Goal: Information Seeking & Learning: Learn about a topic

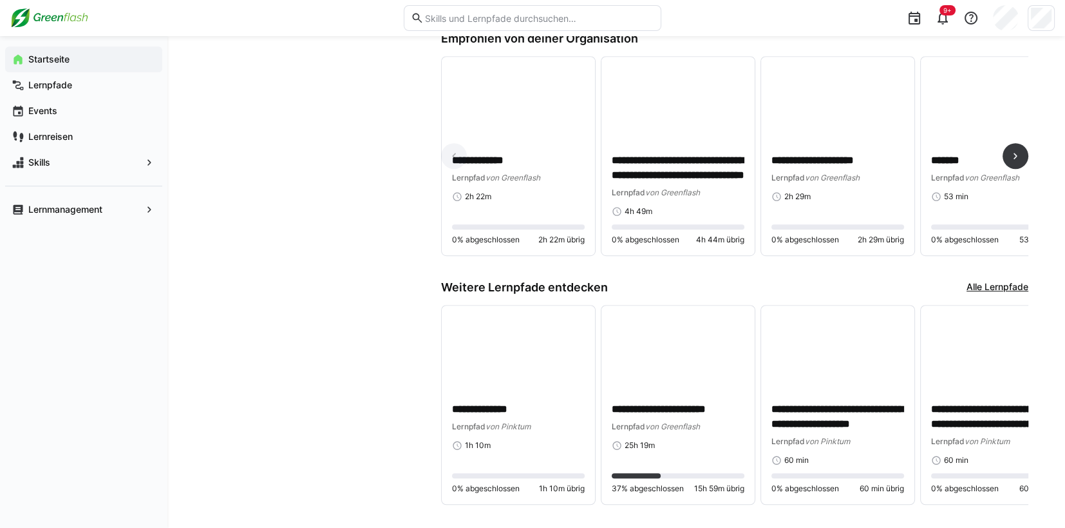
scroll to position [966, 0]
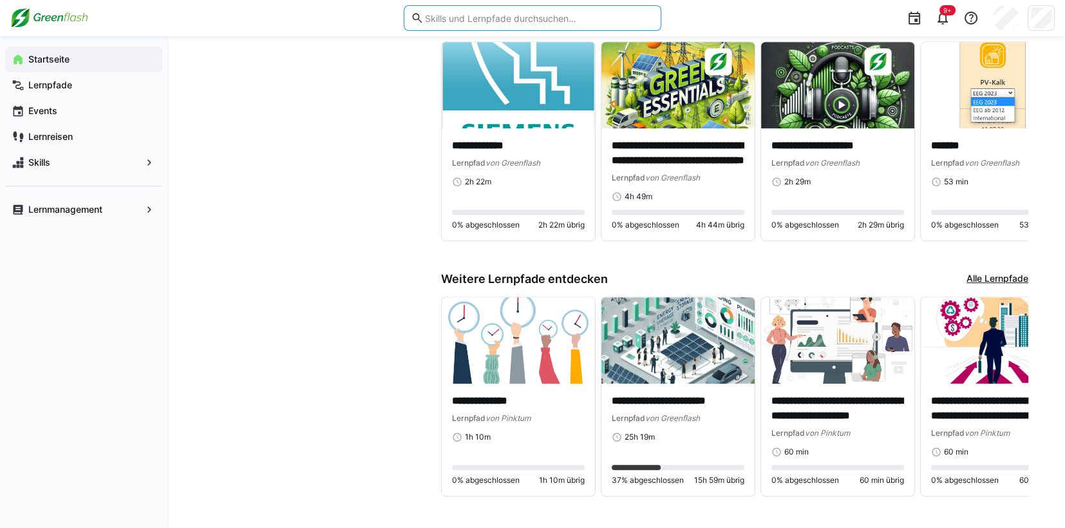
click at [528, 15] on input "text" at bounding box center [539, 18] width 231 height 12
paste input "• Compliance Basiskurs"
type input "• Compliance Basiskurs"
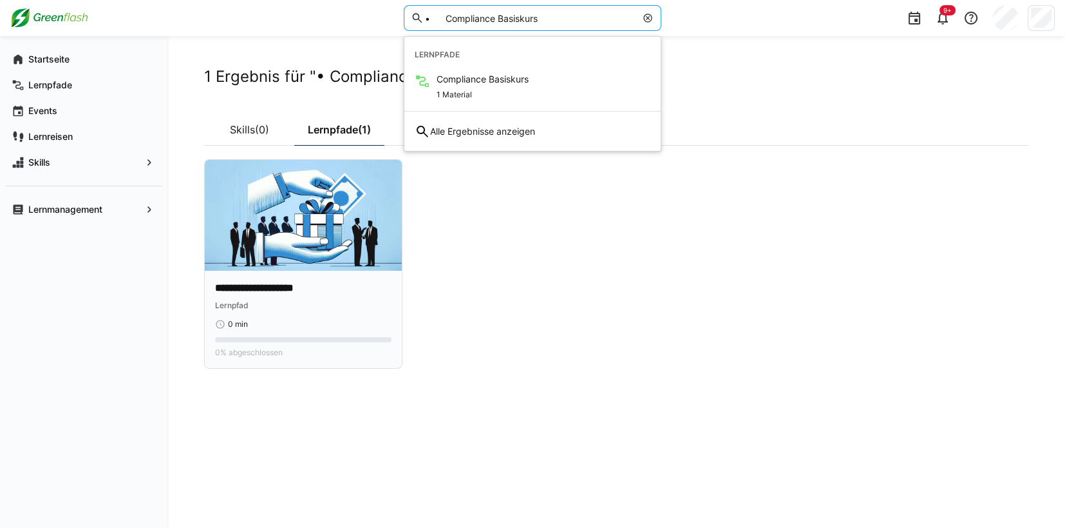
click at [284, 289] on p "**********" at bounding box center [303, 288] width 176 height 15
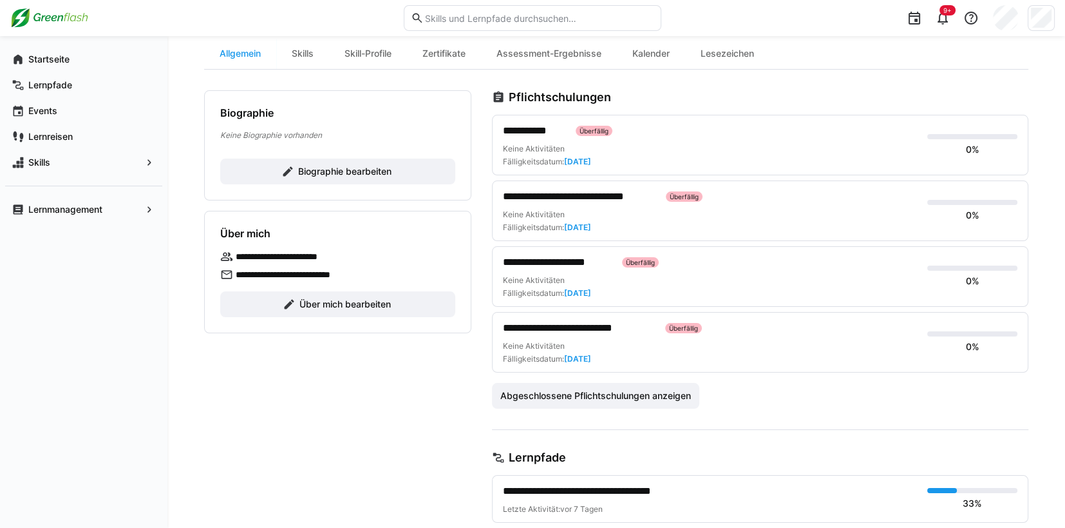
scroll to position [128, 0]
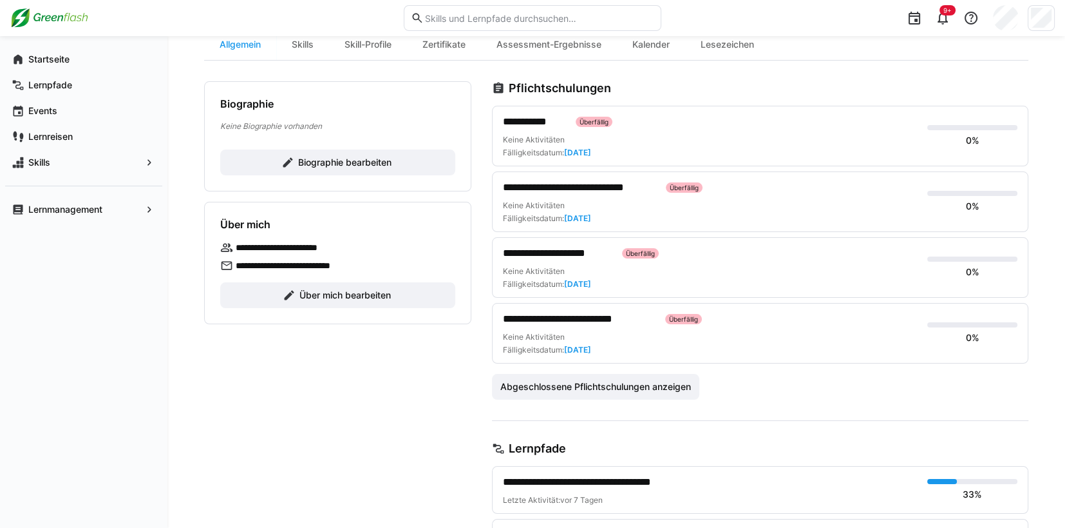
click at [527, 123] on span "**********" at bounding box center [534, 121] width 62 height 15
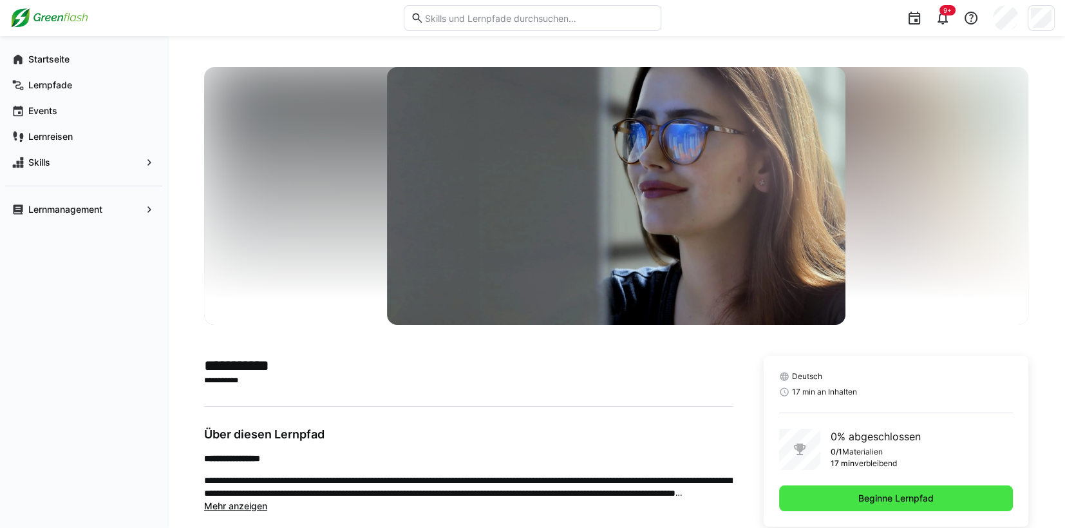
click at [932, 495] on span "Beginne Lernpfad" at bounding box center [896, 497] width 79 height 13
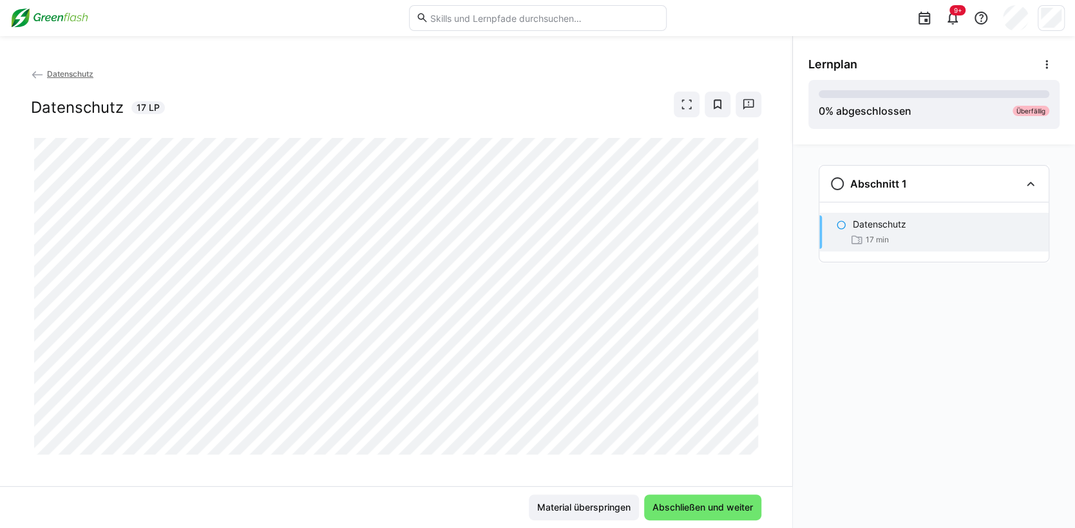
click at [880, 227] on p "Datenschutz" at bounding box center [879, 224] width 53 height 13
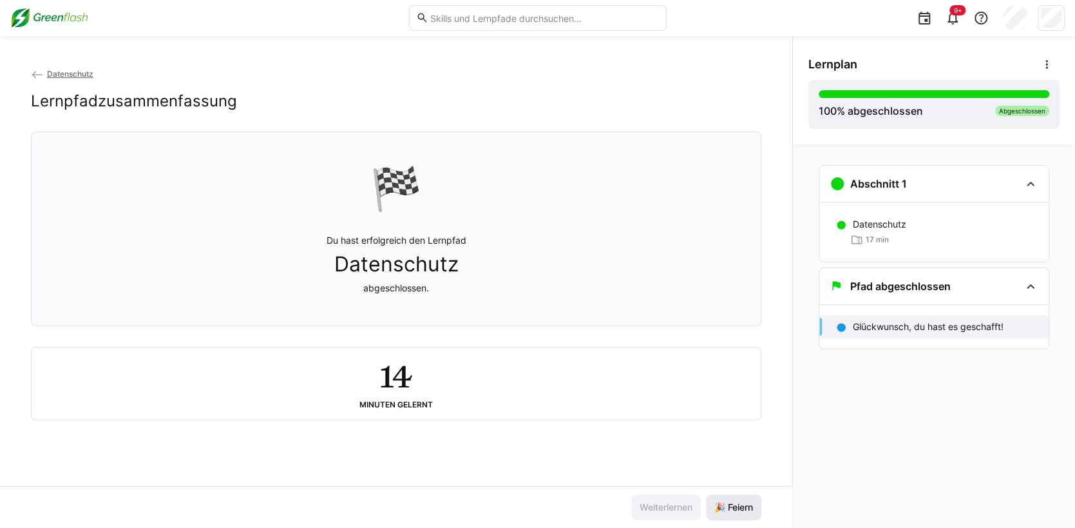
click at [734, 508] on span "🎉 Feiern" at bounding box center [733, 506] width 43 height 13
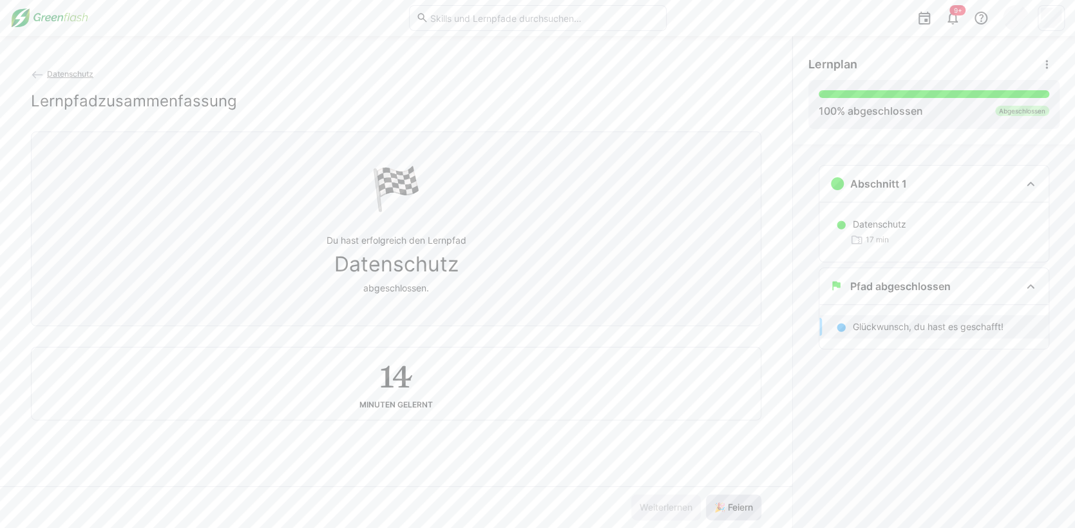
click at [753, 502] on span "🎉 Feiern" at bounding box center [733, 506] width 43 height 13
click at [752, 502] on span "🎉 Feiern" at bounding box center [733, 506] width 43 height 13
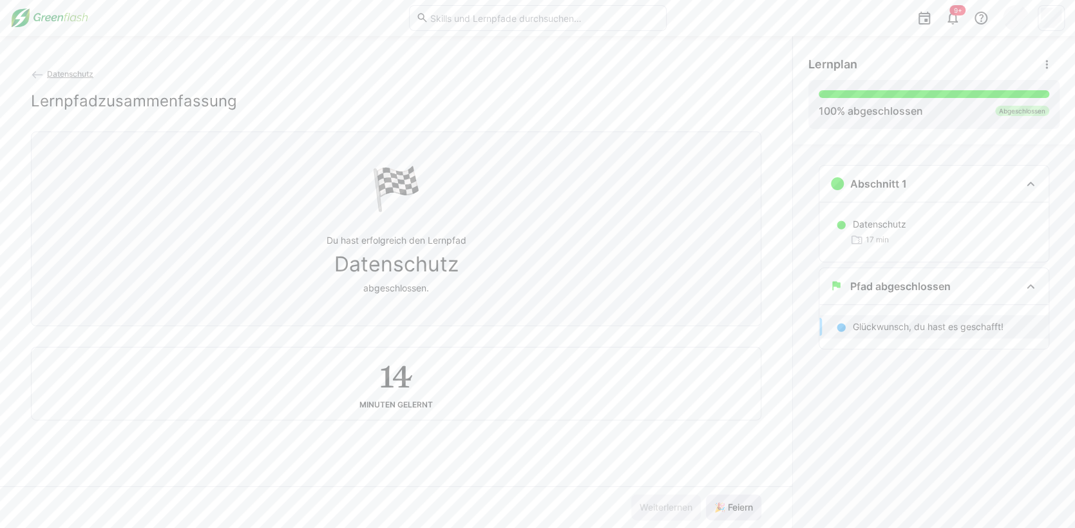
click at [756, 498] on span "🎉 Feiern" at bounding box center [733, 507] width 55 height 26
click at [754, 499] on span "🎉 Feiern" at bounding box center [733, 507] width 55 height 26
click at [47, 19] on img at bounding box center [49, 18] width 78 height 21
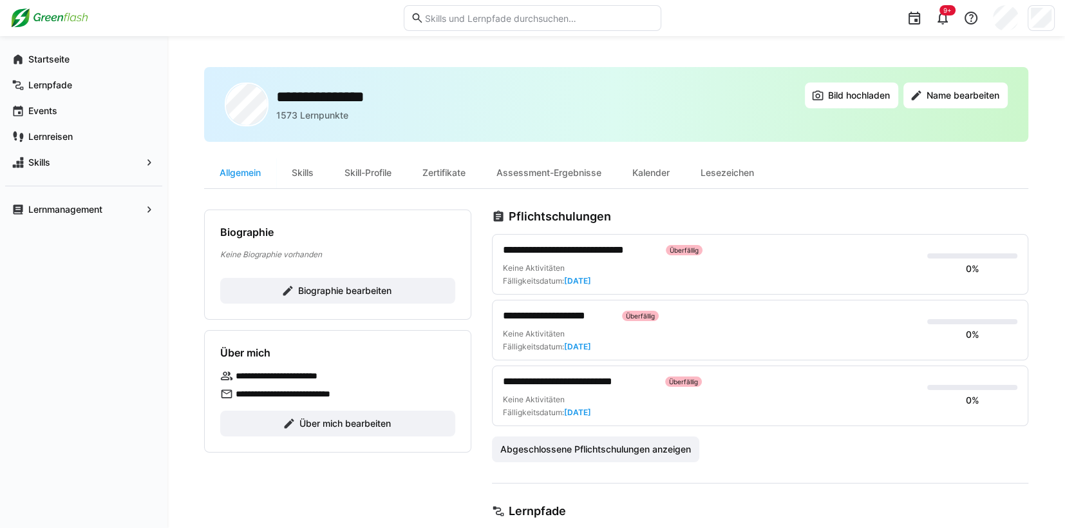
click at [552, 247] on span "**********" at bounding box center [579, 249] width 153 height 15
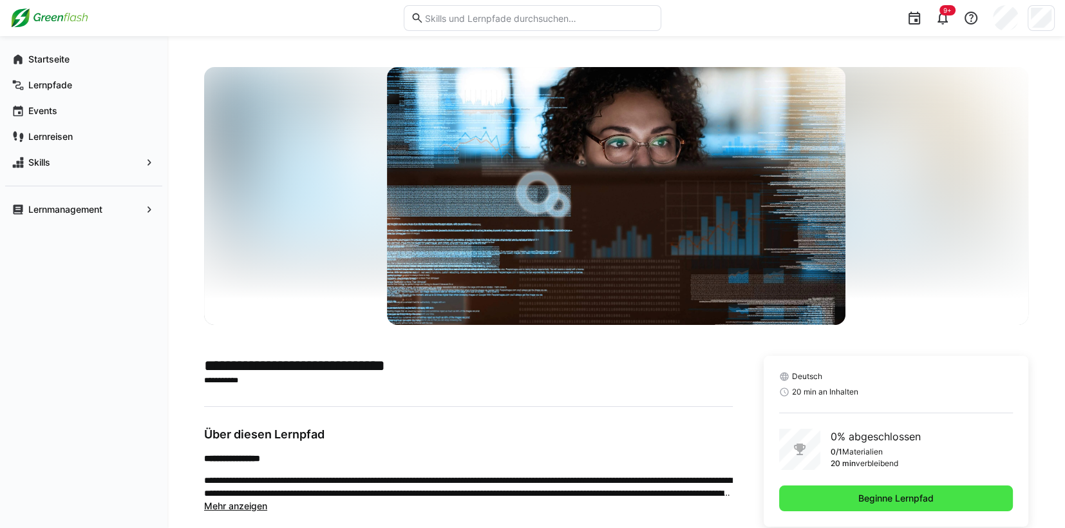
click at [938, 497] on span "Beginne Lernpfad" at bounding box center [896, 498] width 234 height 26
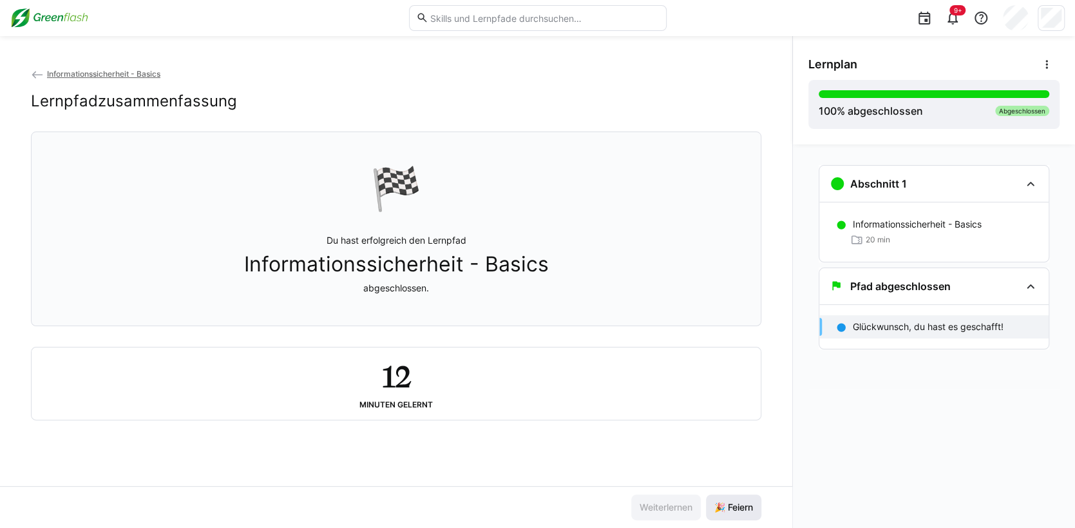
click at [730, 506] on span "🎉 Feiern" at bounding box center [733, 506] width 43 height 13
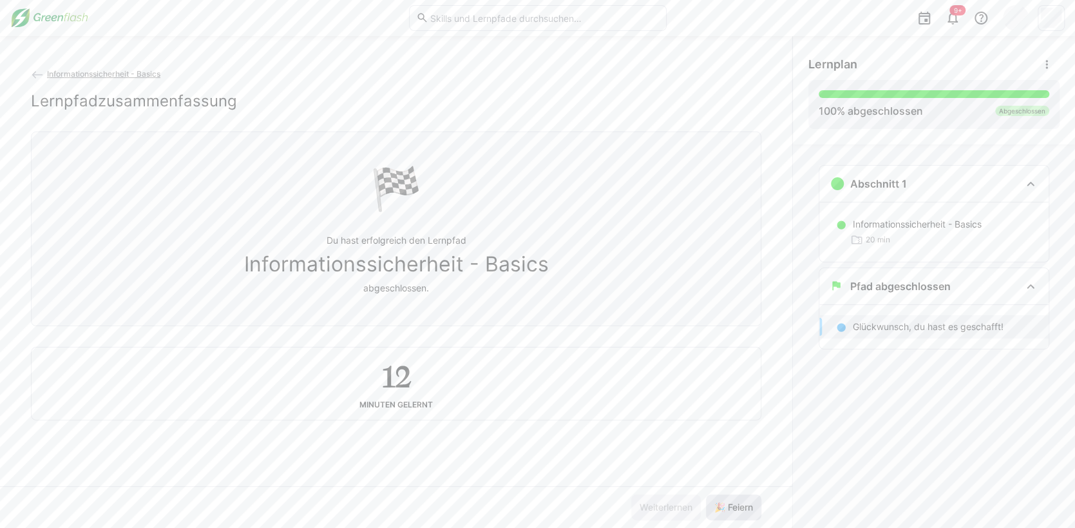
click at [730, 506] on span "🎉 Feiern" at bounding box center [733, 506] width 43 height 13
click at [53, 19] on img at bounding box center [49, 18] width 78 height 21
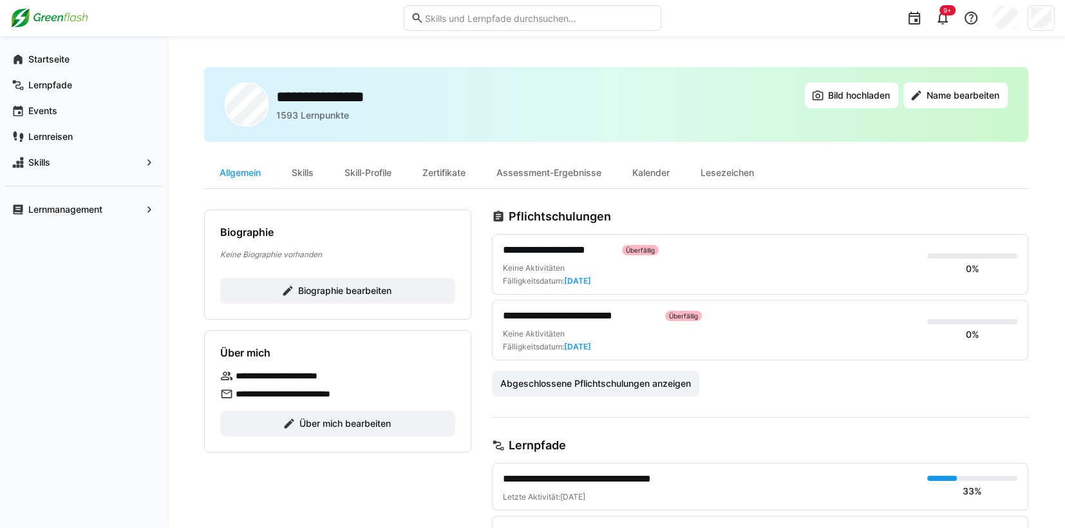
click at [557, 251] on span "**********" at bounding box center [557, 249] width 109 height 15
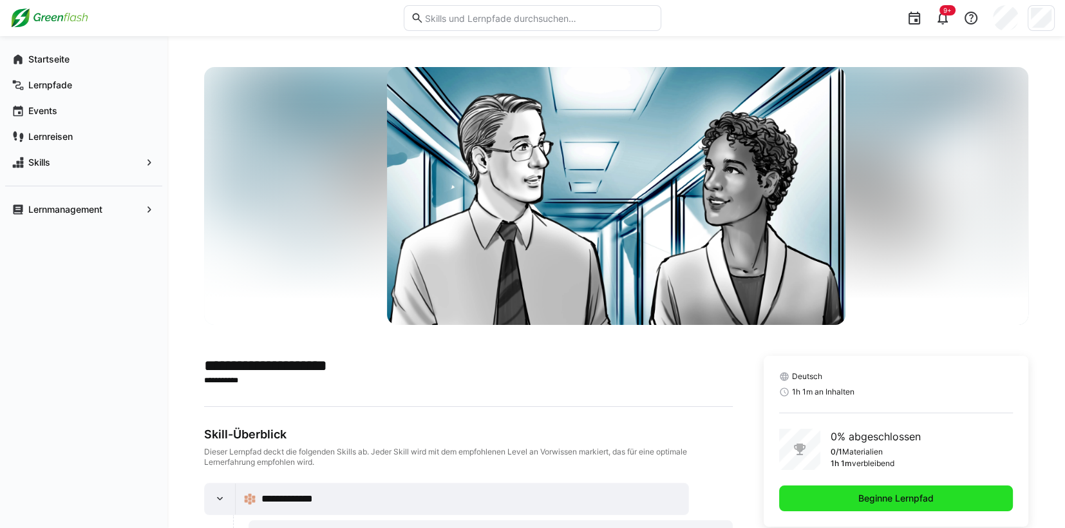
click at [863, 493] on span "Beginne Lernpfad" at bounding box center [896, 497] width 79 height 13
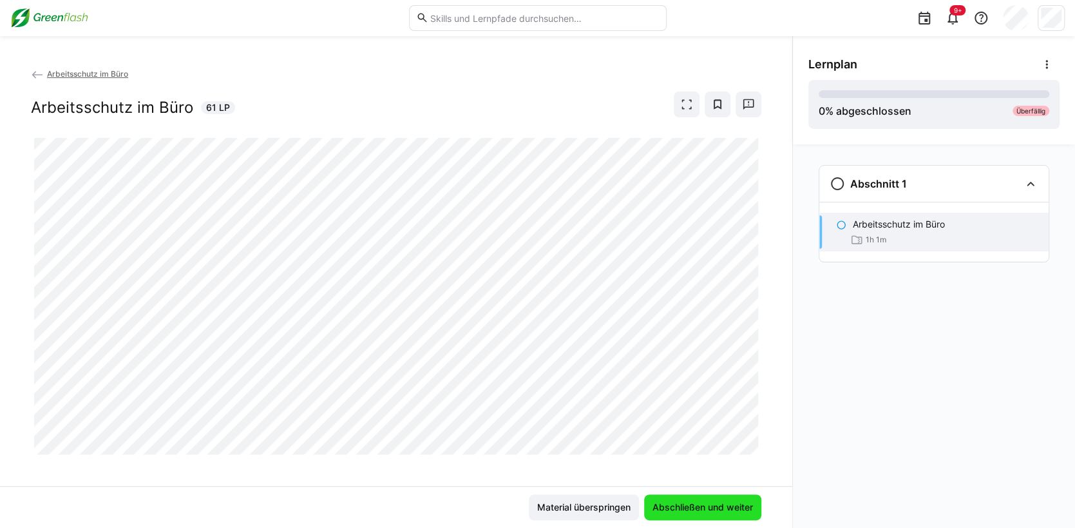
click at [671, 508] on span "Abschließen und weiter" at bounding box center [703, 506] width 104 height 13
click at [598, 506] on span "Material überspringen" at bounding box center [583, 506] width 97 height 13
click at [571, 508] on span "Material überspringen" at bounding box center [583, 506] width 97 height 13
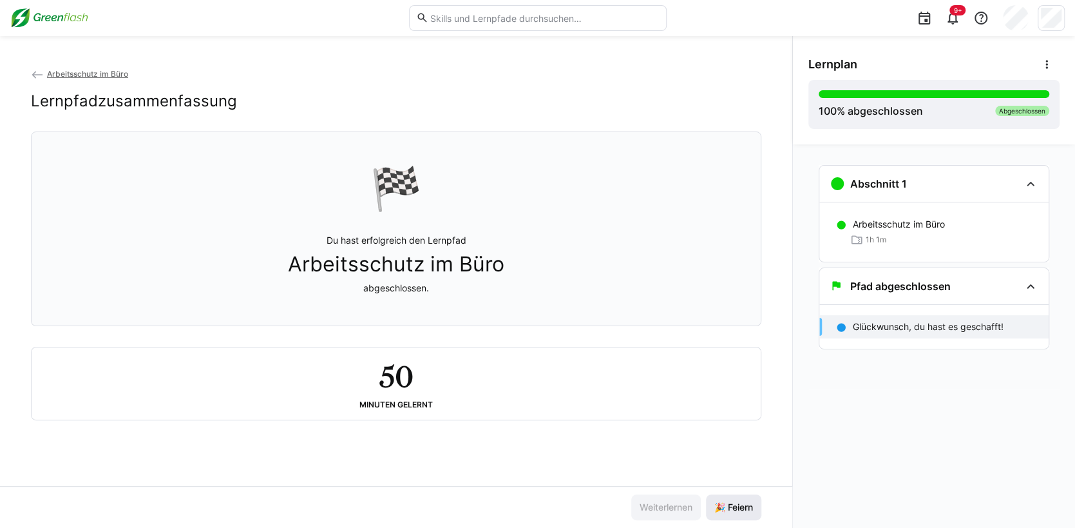
click at [733, 513] on span "🎉 Feiern" at bounding box center [733, 507] width 55 height 26
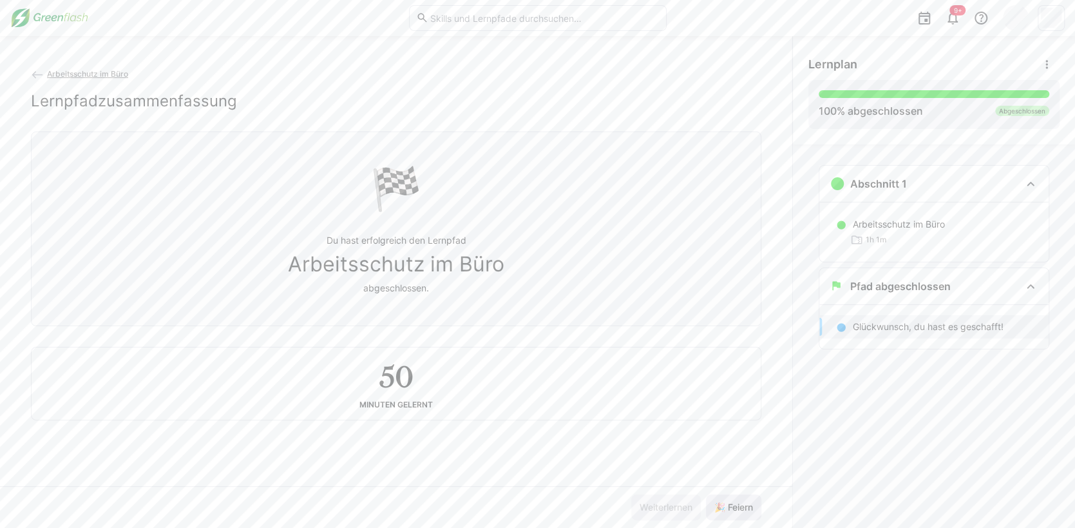
click at [734, 513] on span "🎉 Feiern" at bounding box center [733, 507] width 55 height 26
click at [41, 27] on img at bounding box center [49, 18] width 78 height 21
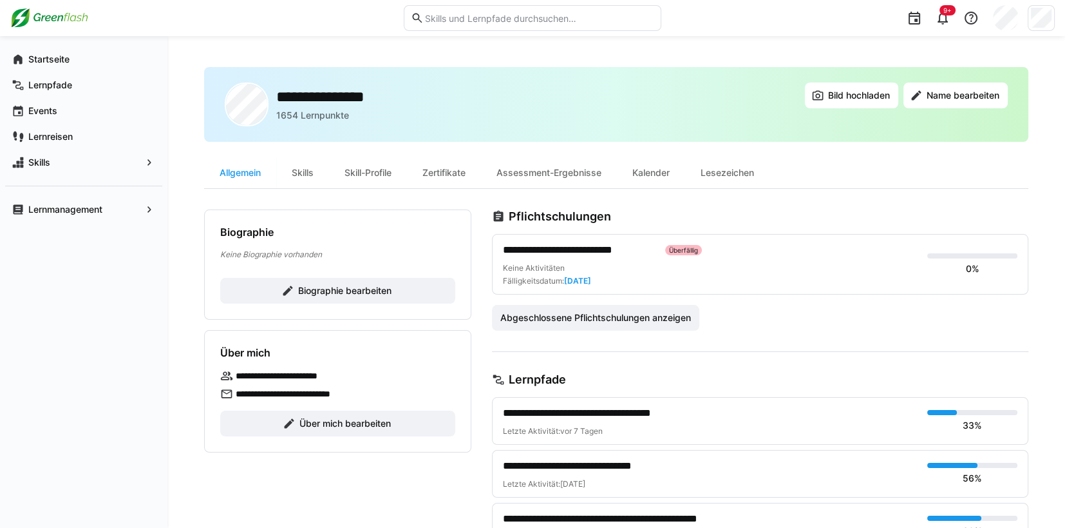
click at [585, 251] on span "**********" at bounding box center [579, 249] width 152 height 15
click at [589, 249] on span "**********" at bounding box center [579, 249] width 152 height 15
click at [597, 243] on span "**********" at bounding box center [579, 249] width 152 height 15
click at [606, 249] on span "**********" at bounding box center [579, 249] width 152 height 15
click at [536, 252] on span "**********" at bounding box center [579, 249] width 152 height 15
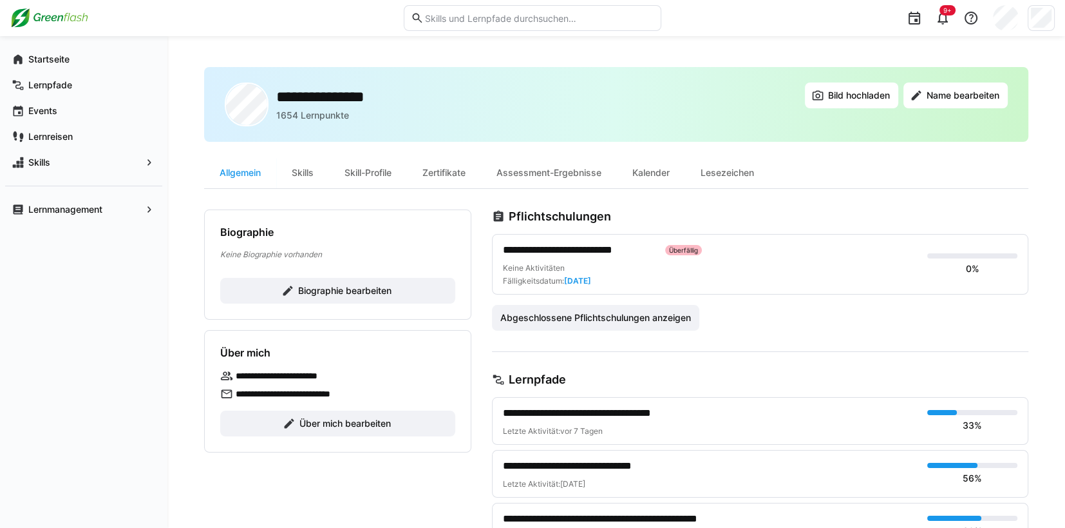
click at [528, 280] on div "Fälligkeitsdatum: 31.03.2025" at bounding box center [547, 281] width 88 height 10
click at [531, 254] on span "**********" at bounding box center [579, 249] width 152 height 15
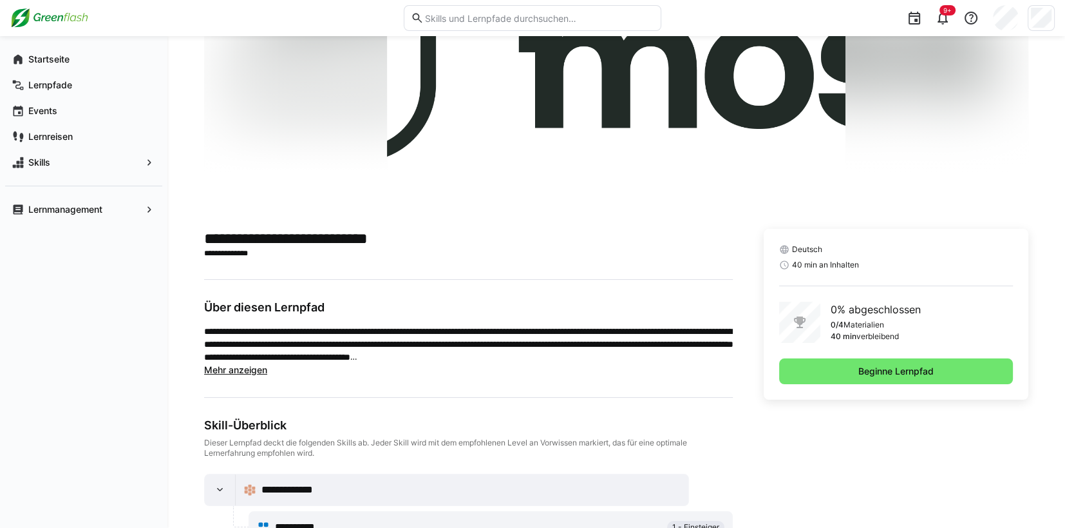
scroll to position [128, 0]
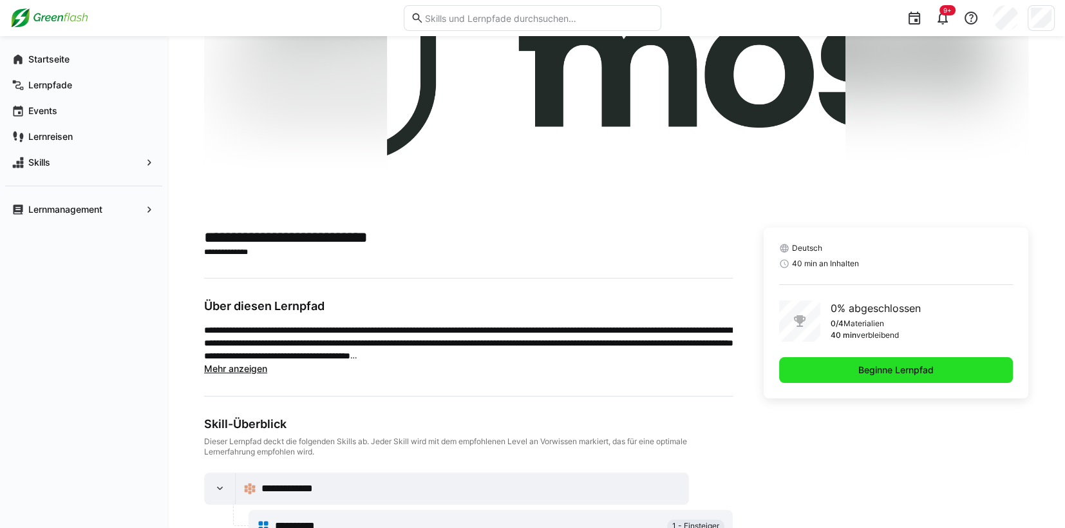
click at [872, 369] on span "Beginne Lernpfad" at bounding box center [896, 369] width 79 height 13
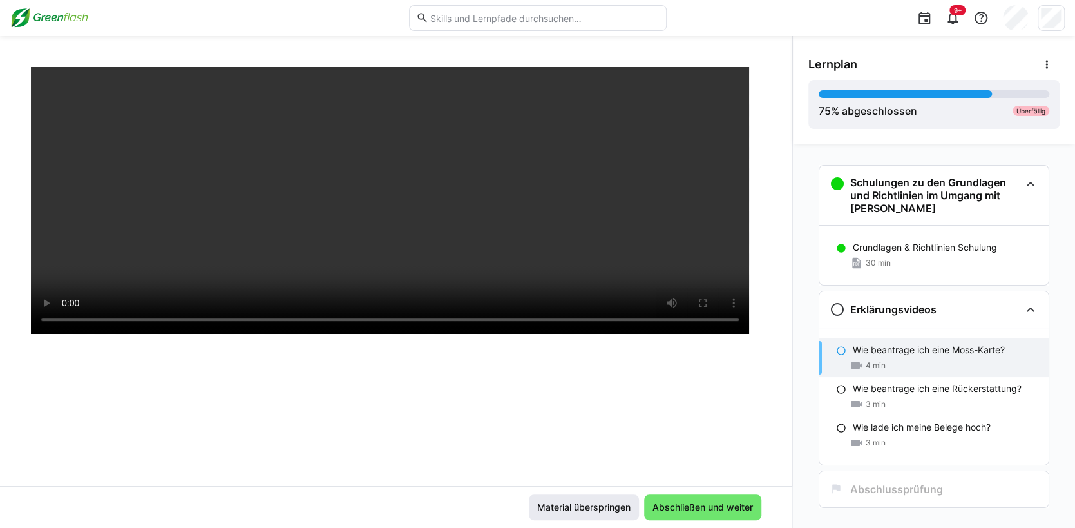
scroll to position [220, 0]
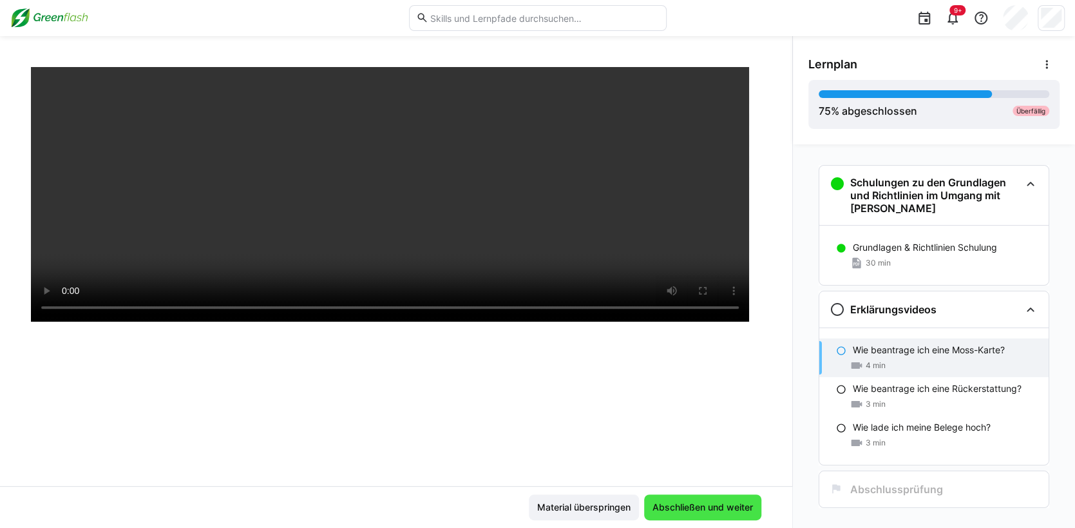
click at [669, 507] on span "Abschließen und weiter" at bounding box center [703, 506] width 104 height 13
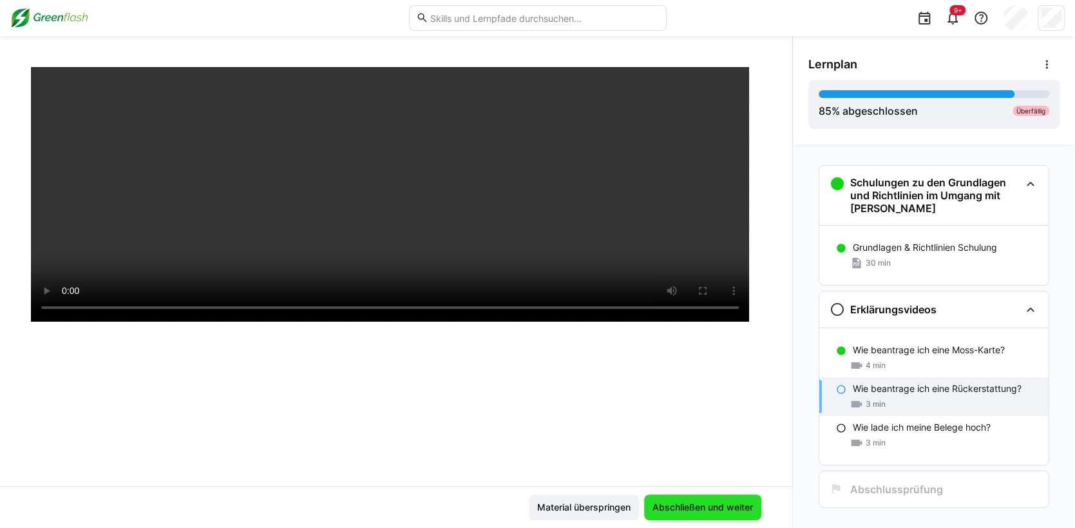
click at [701, 515] on span "Abschließen und weiter" at bounding box center [702, 507] width 117 height 26
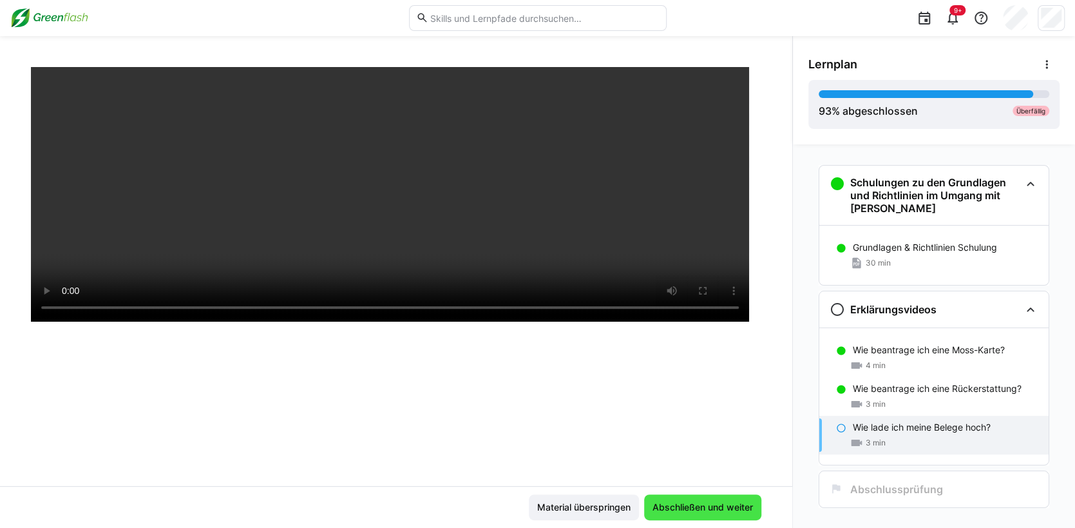
click at [700, 510] on span "Abschließen und weiter" at bounding box center [703, 506] width 104 height 13
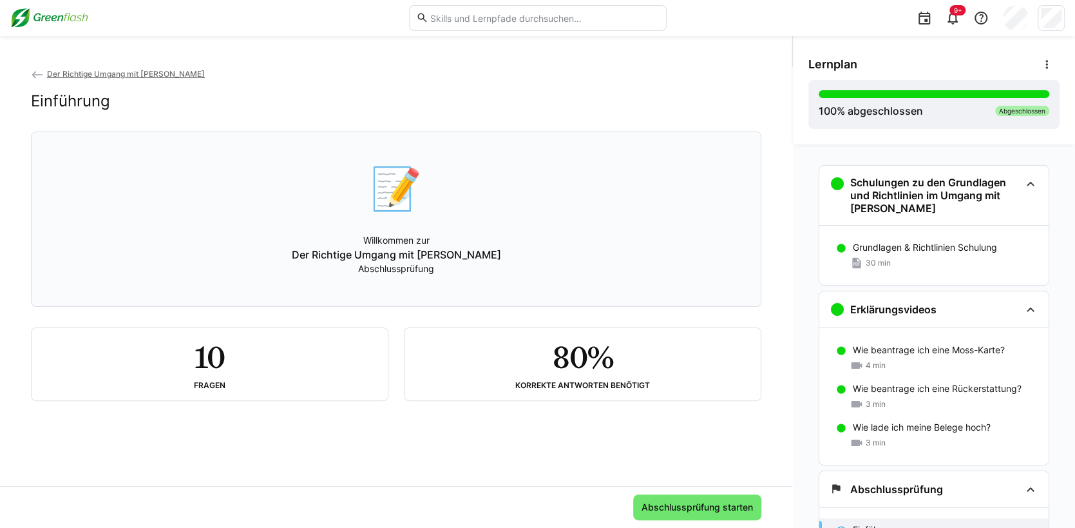
scroll to position [19, 0]
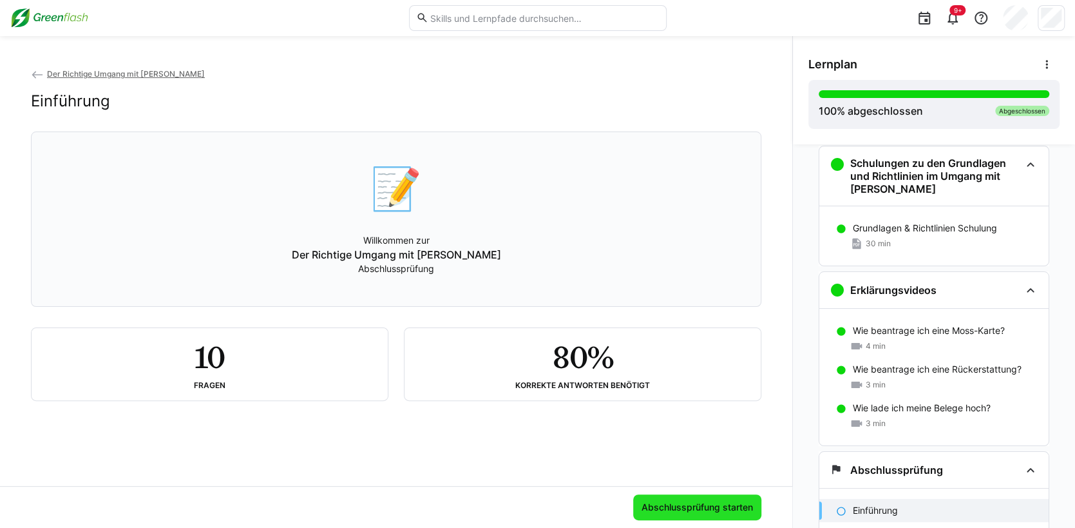
click at [700, 508] on span "Abschlussprüfung starten" at bounding box center [697, 506] width 115 height 13
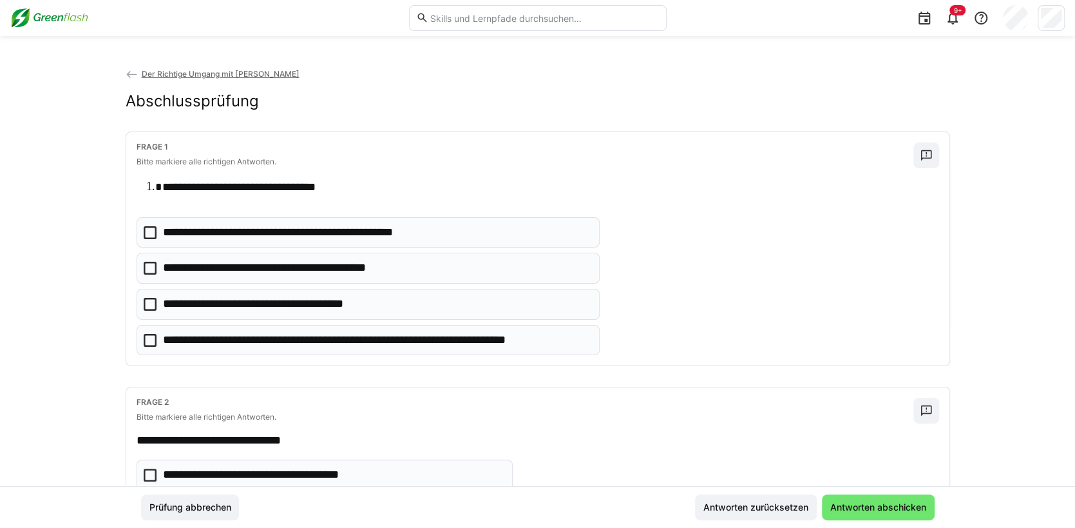
click at [144, 345] on icon at bounding box center [150, 340] width 13 height 13
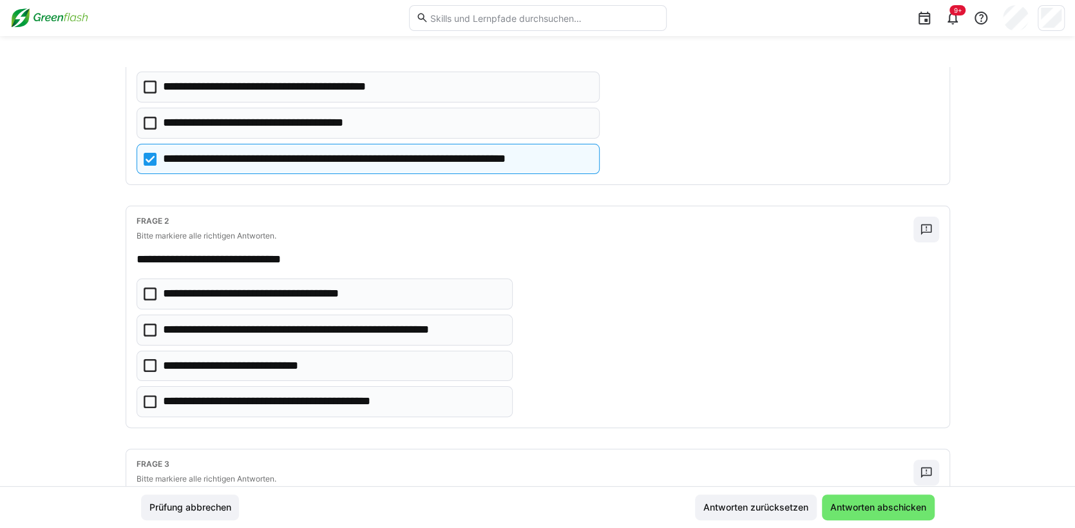
scroll to position [257, 0]
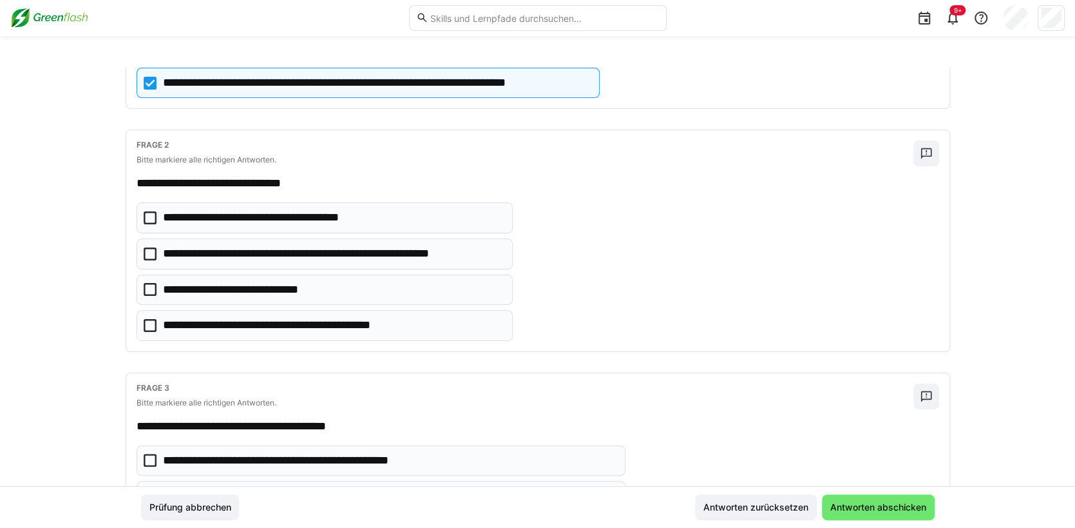
click at [148, 250] on icon at bounding box center [150, 253] width 13 height 13
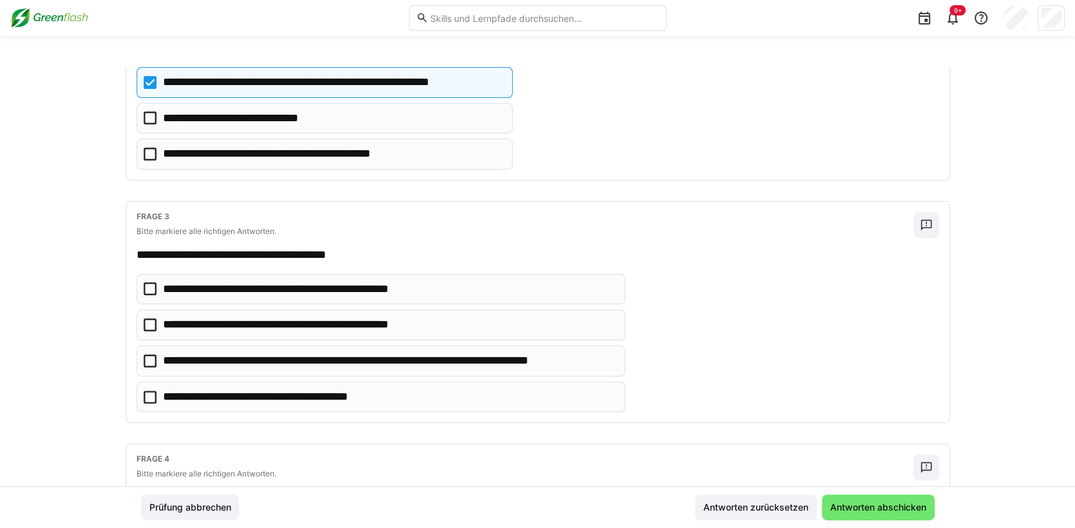
scroll to position [450, 0]
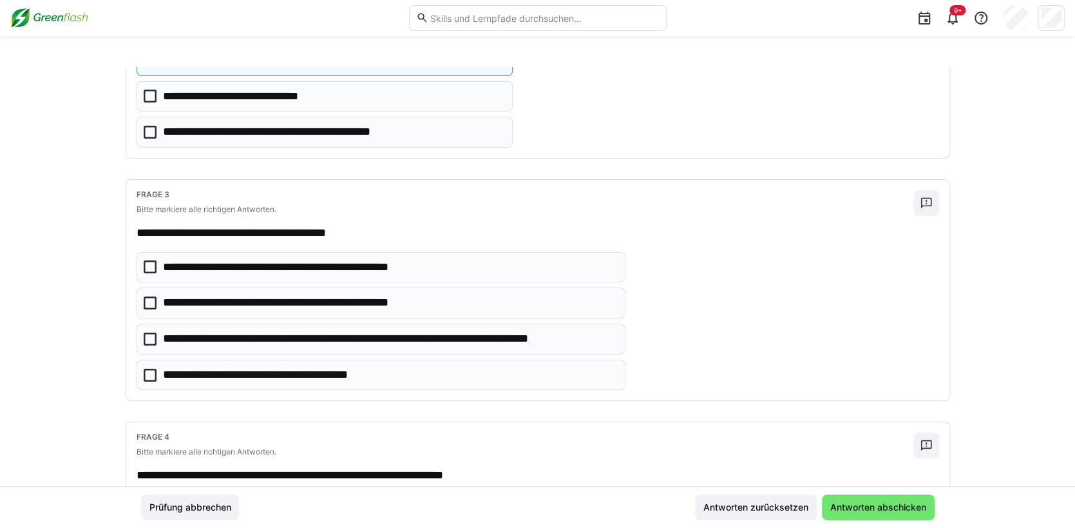
click at [146, 363] on eds-checkbox "**********" at bounding box center [382, 374] width 490 height 31
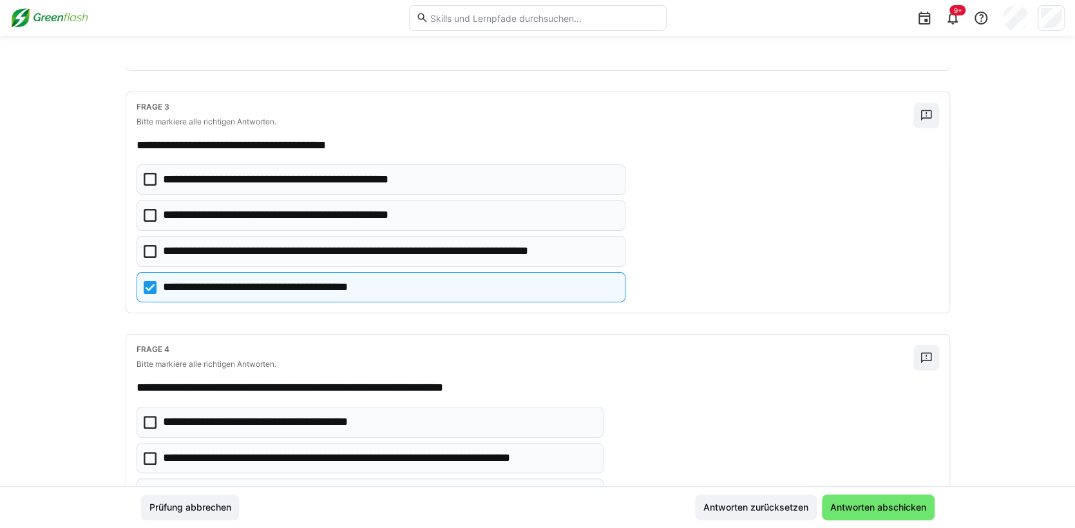
scroll to position [515, 0]
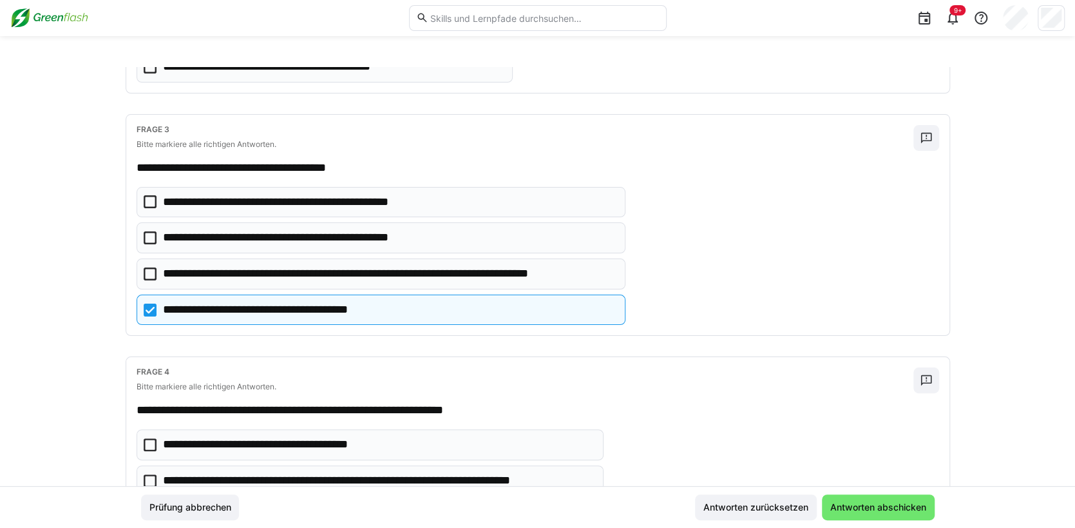
click at [144, 305] on icon at bounding box center [150, 309] width 13 height 13
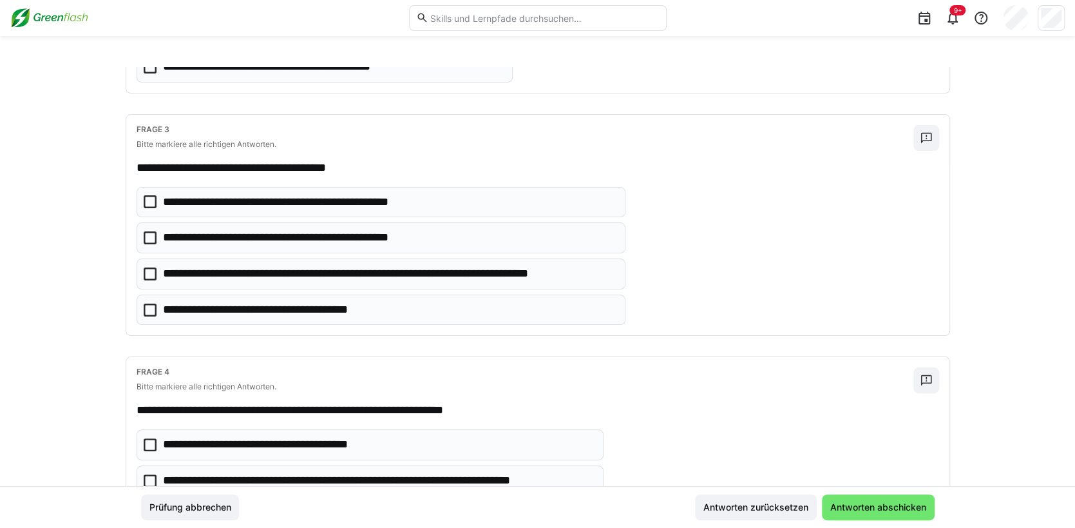
click at [148, 274] on icon at bounding box center [150, 273] width 13 height 13
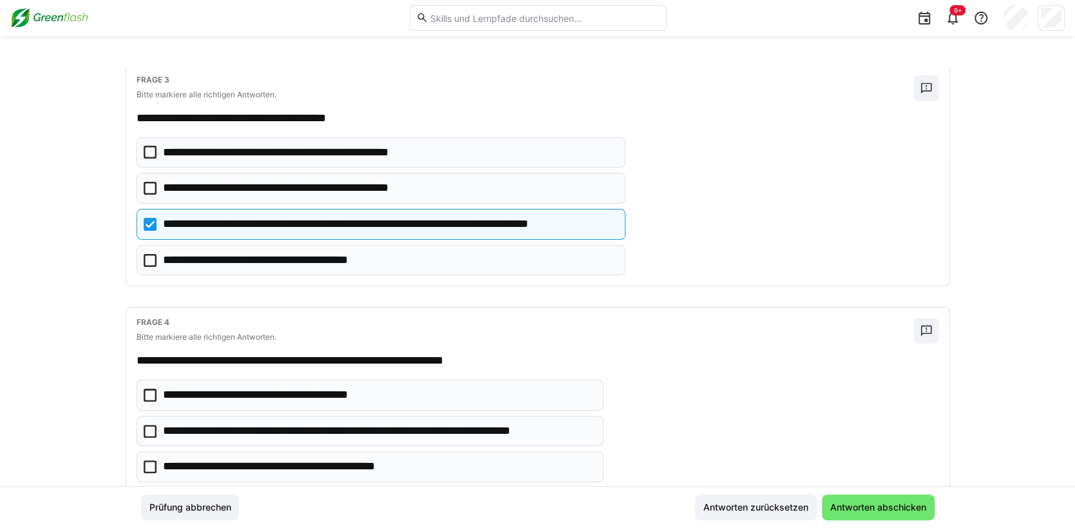
scroll to position [644, 0]
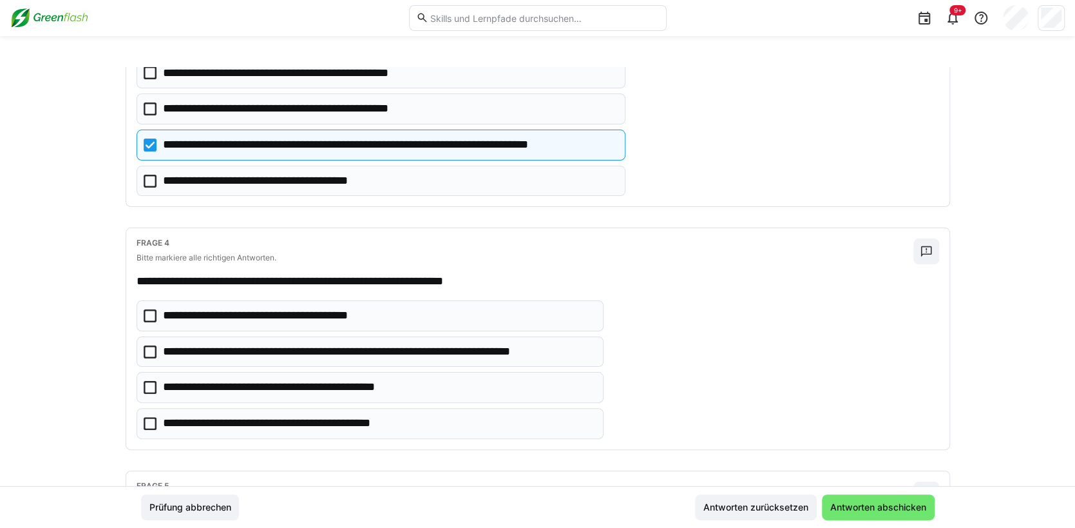
click at [146, 350] on icon at bounding box center [150, 351] width 13 height 13
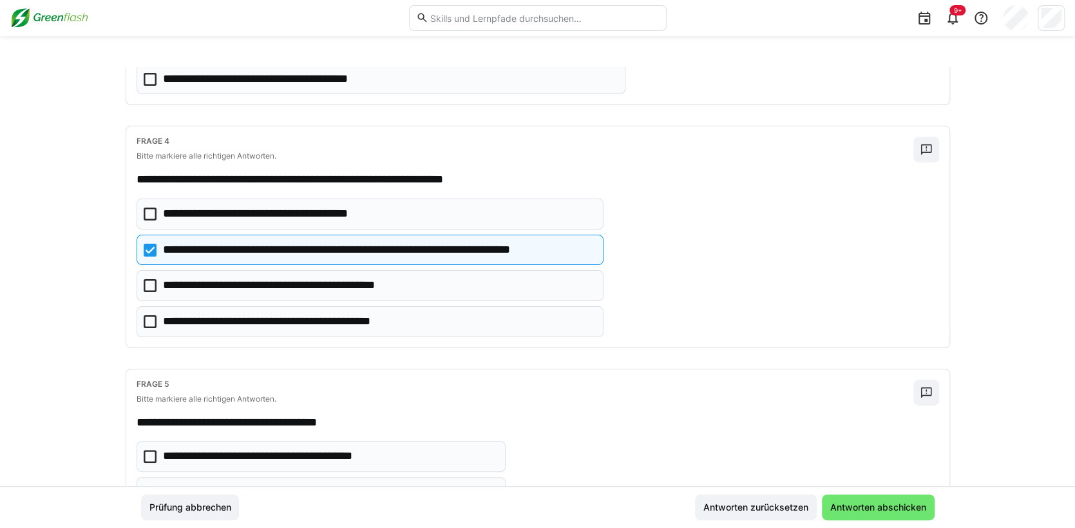
scroll to position [901, 0]
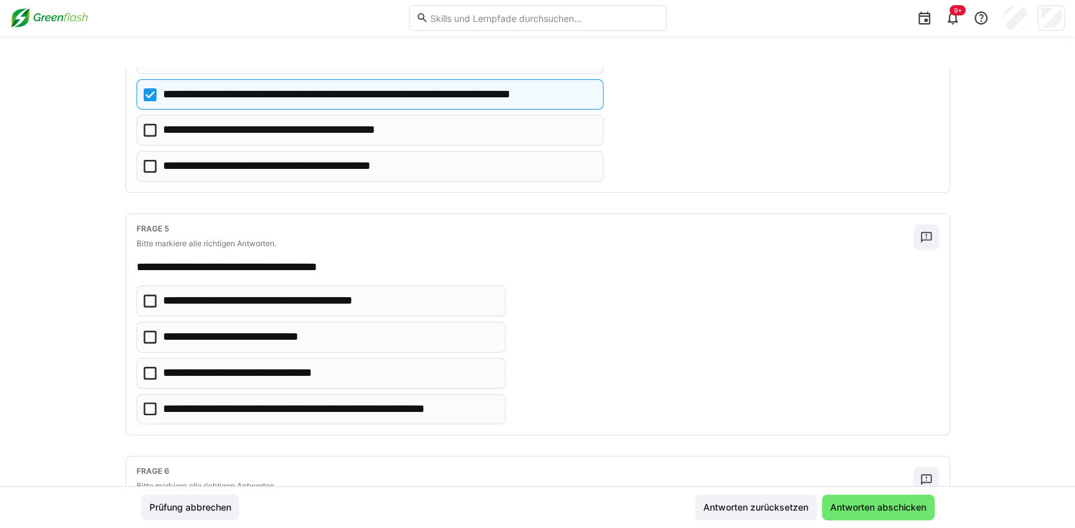
click at [151, 402] on icon at bounding box center [150, 408] width 13 height 13
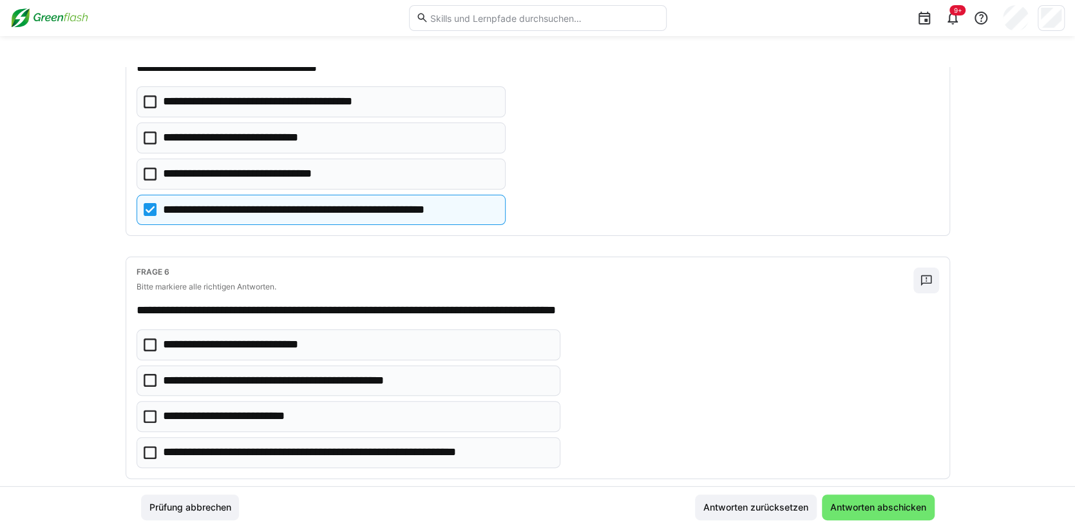
scroll to position [1159, 0]
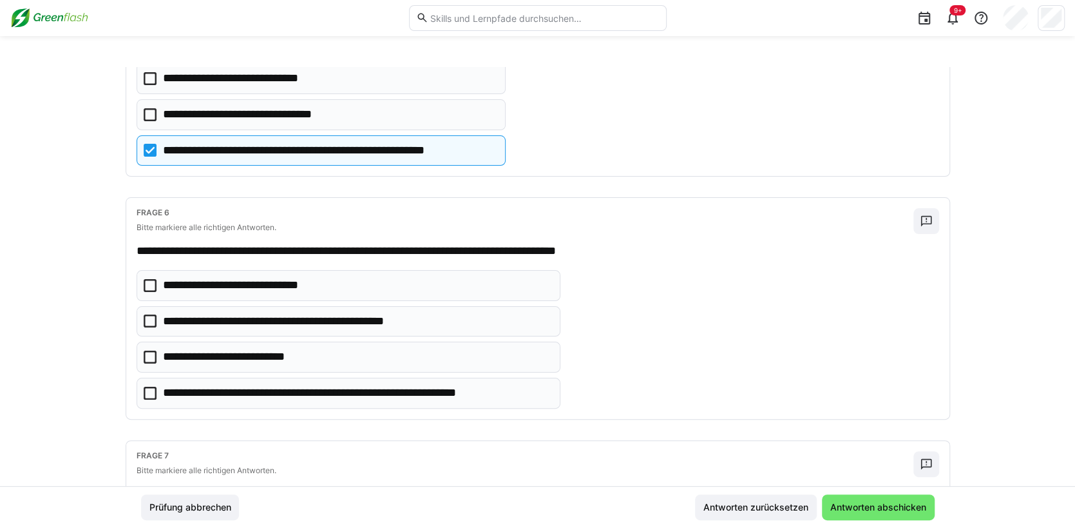
drag, startPoint x: 149, startPoint y: 387, endPoint x: 200, endPoint y: 394, distance: 50.7
click at [150, 387] on icon at bounding box center [150, 392] width 13 height 13
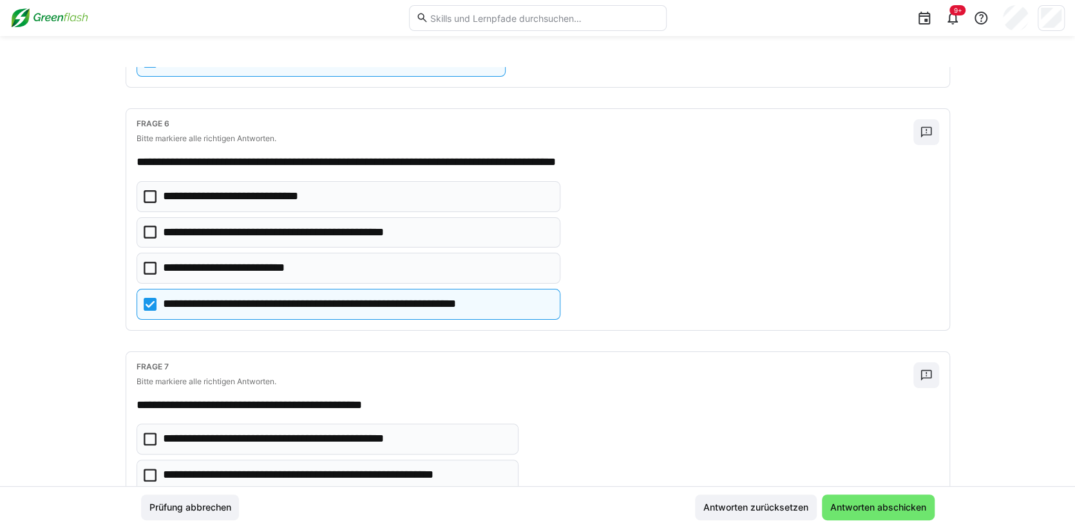
scroll to position [1481, 0]
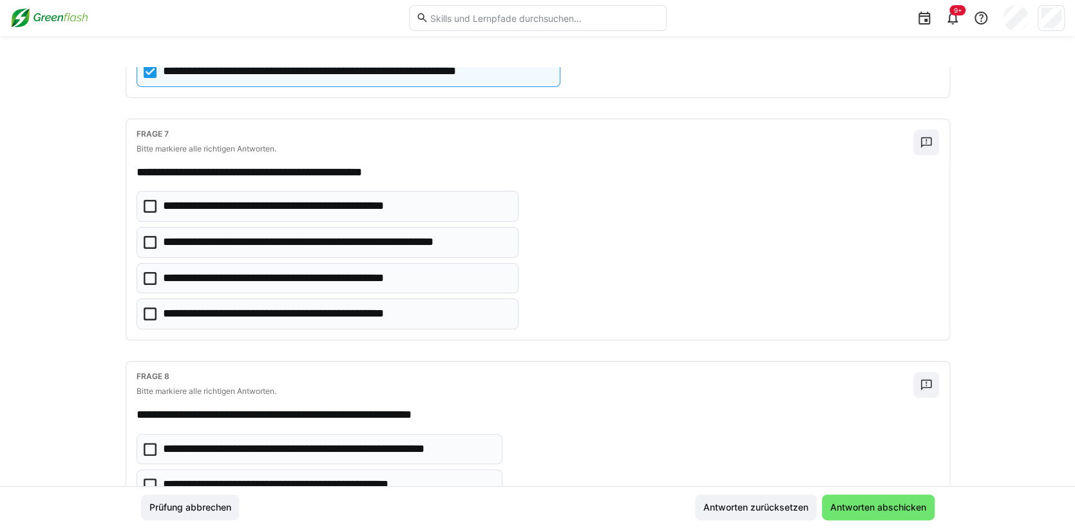
click at [148, 204] on icon at bounding box center [150, 206] width 13 height 13
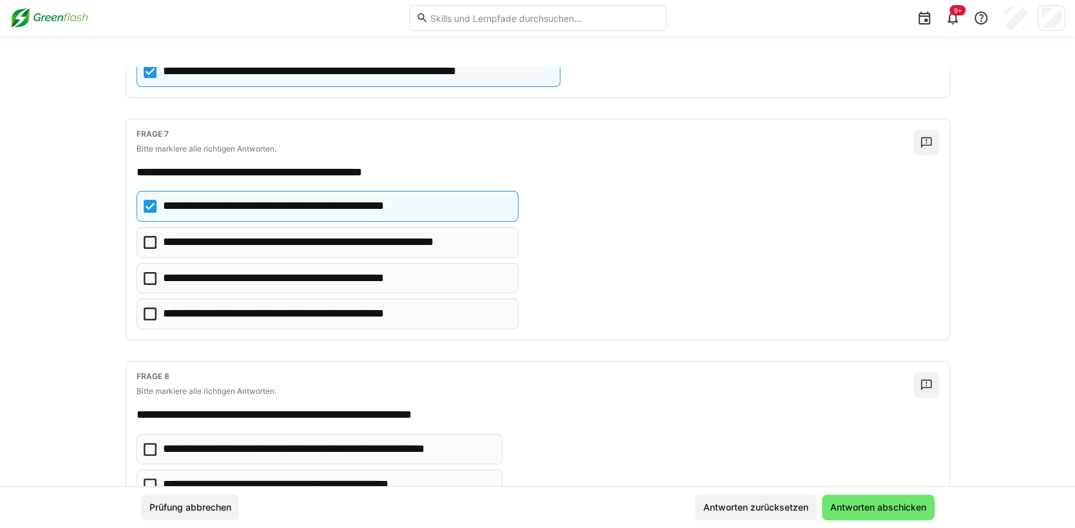
scroll to position [1546, 0]
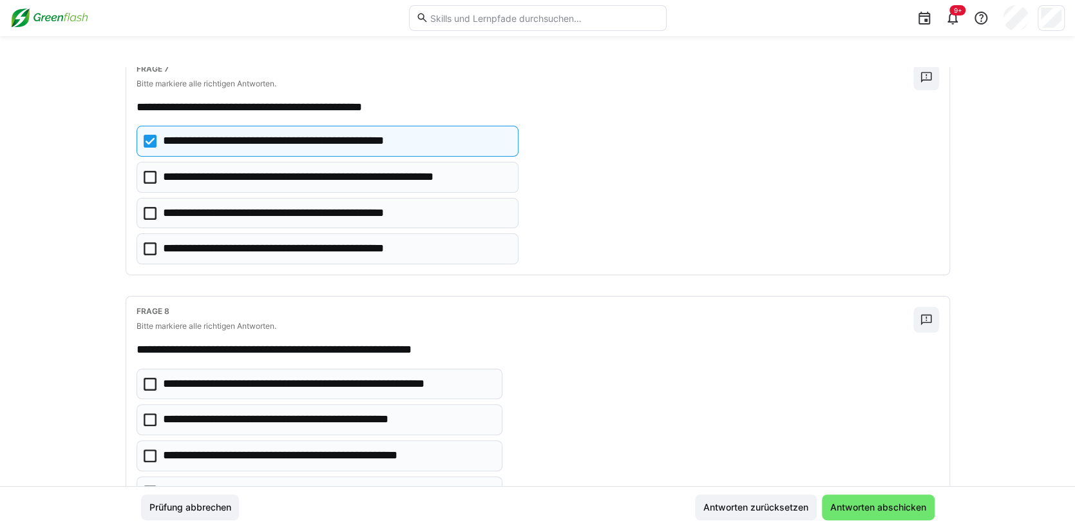
click at [148, 381] on icon at bounding box center [150, 383] width 13 height 13
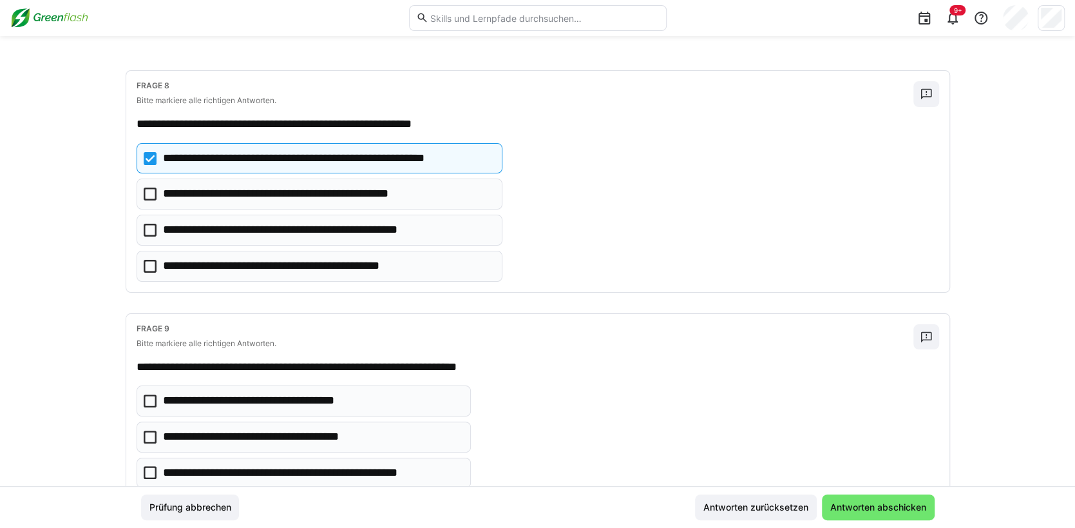
scroll to position [1803, 0]
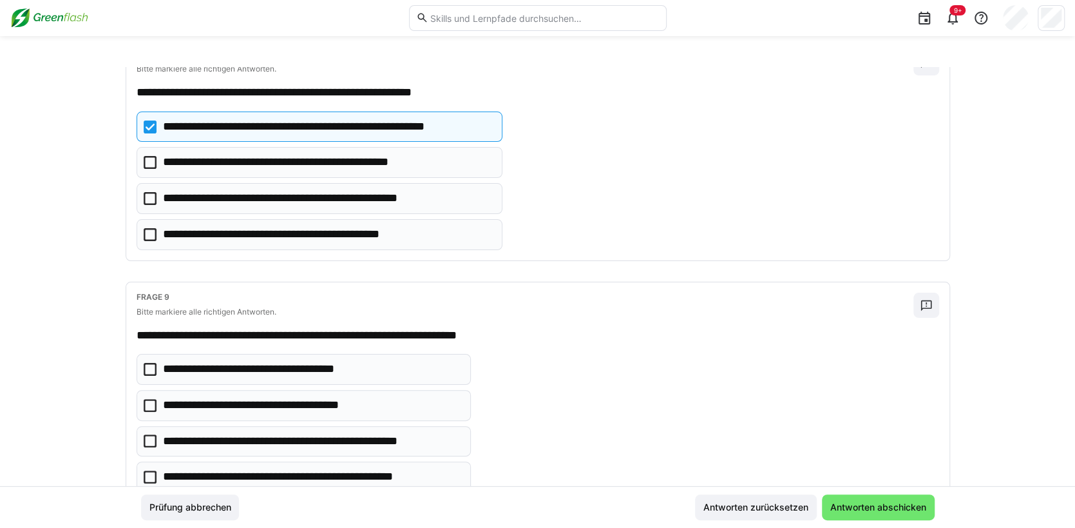
click at [150, 363] on icon at bounding box center [150, 369] width 13 height 13
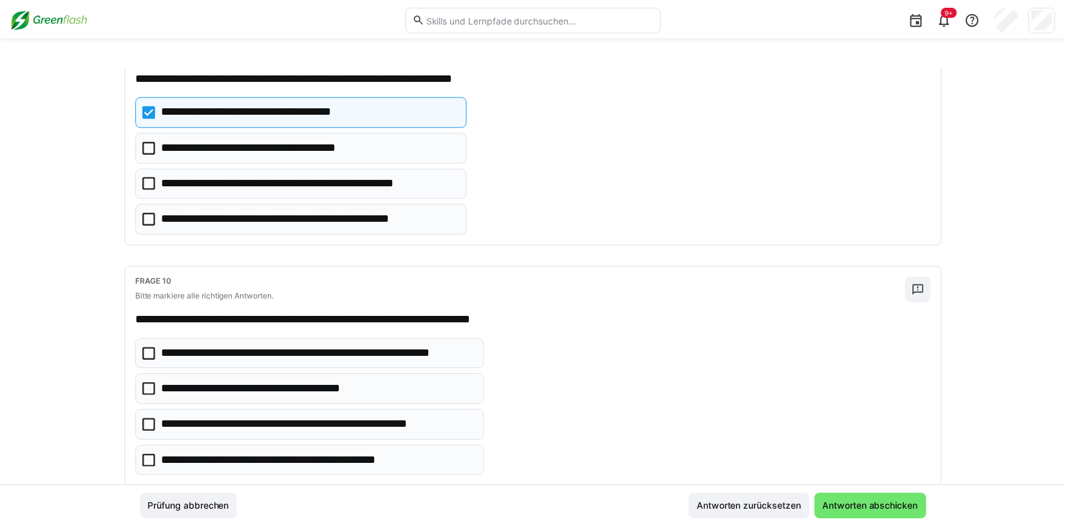
scroll to position [2085, 0]
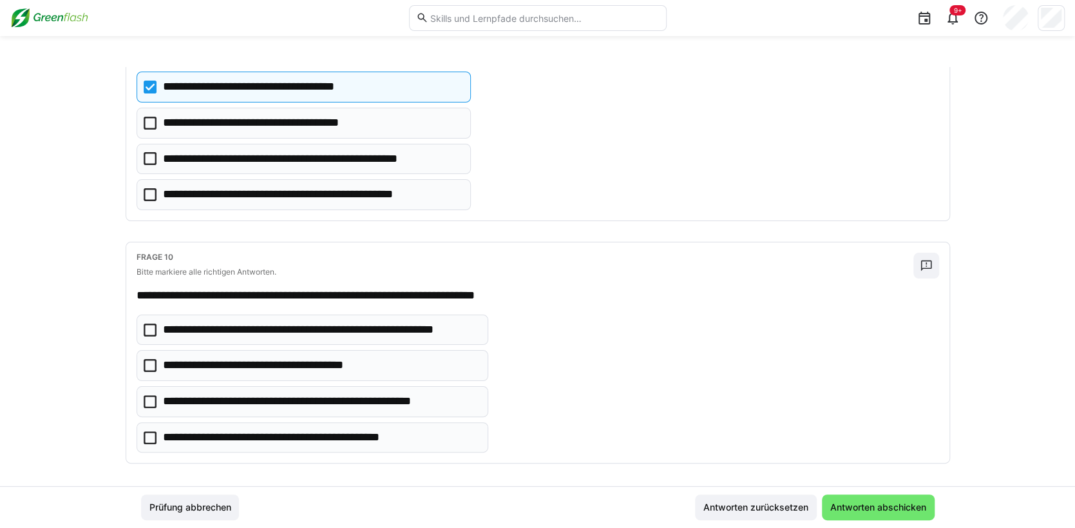
click at [147, 395] on icon at bounding box center [150, 401] width 13 height 13
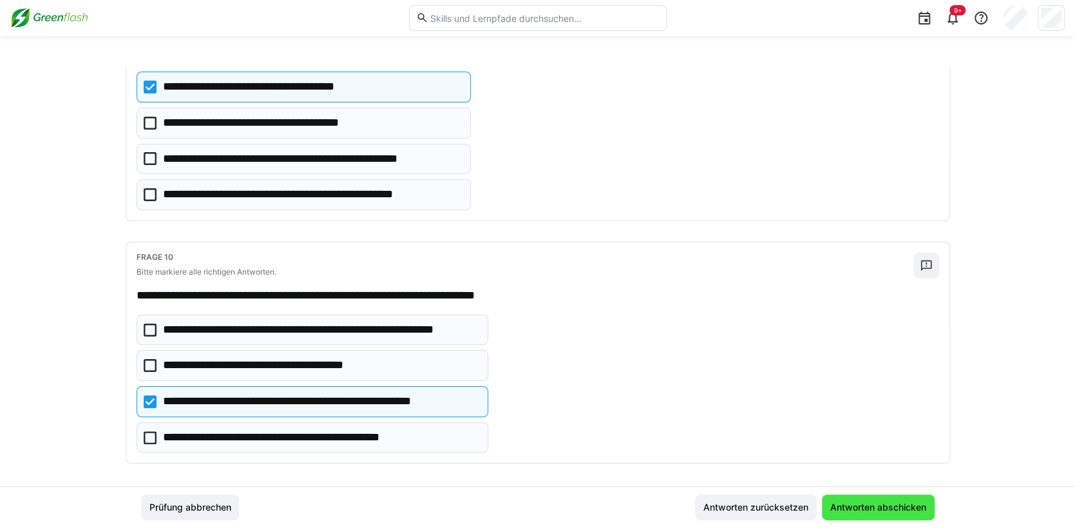
click at [867, 513] on span "Antworten abschicken" at bounding box center [878, 506] width 100 height 13
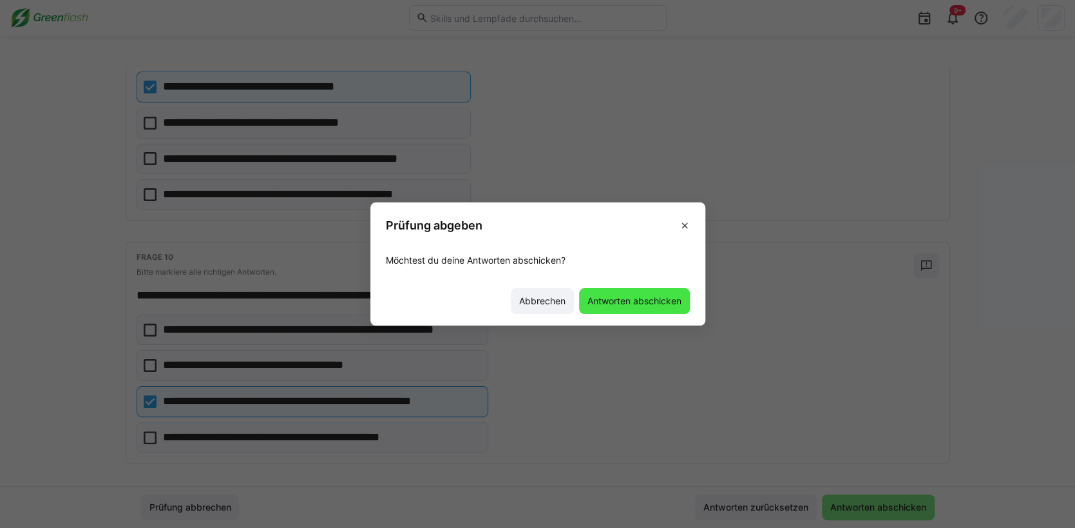
click at [641, 303] on span "Antworten abschicken" at bounding box center [634, 300] width 98 height 13
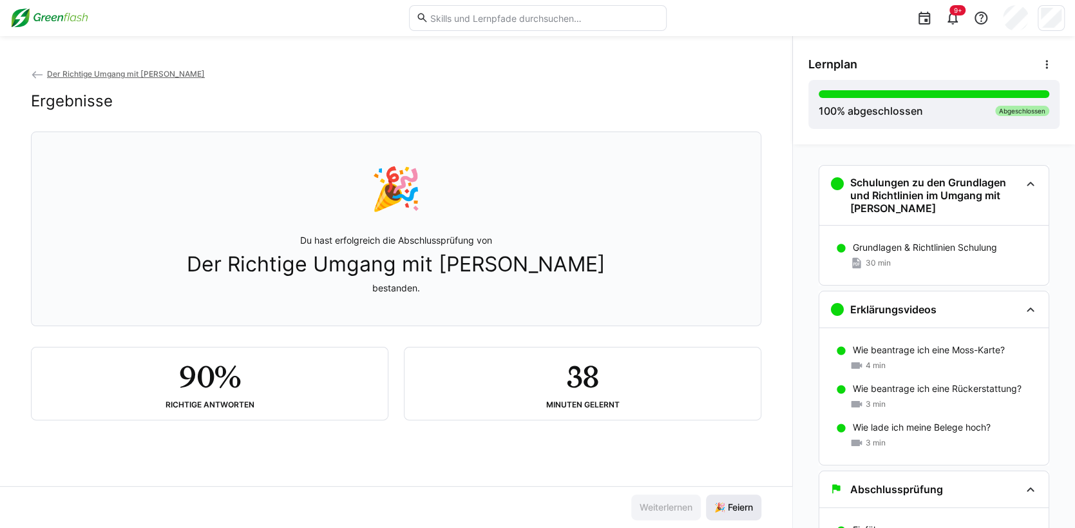
click at [722, 508] on span "🎉 Feiern" at bounding box center [733, 506] width 43 height 13
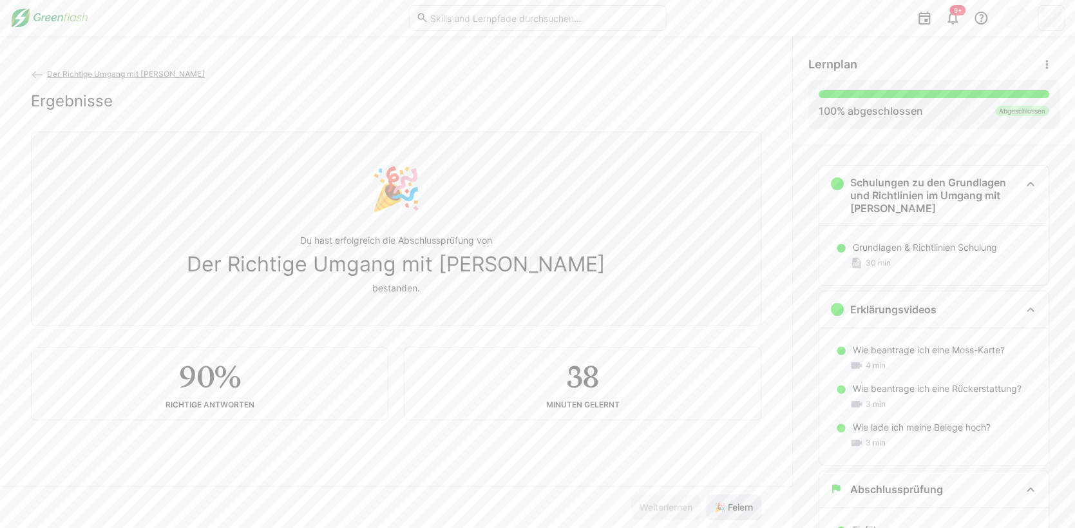
click at [722, 508] on span "🎉 Feiern" at bounding box center [733, 506] width 43 height 13
click at [59, 24] on img at bounding box center [49, 18] width 78 height 21
